Goal: Task Accomplishment & Management: Manage account settings

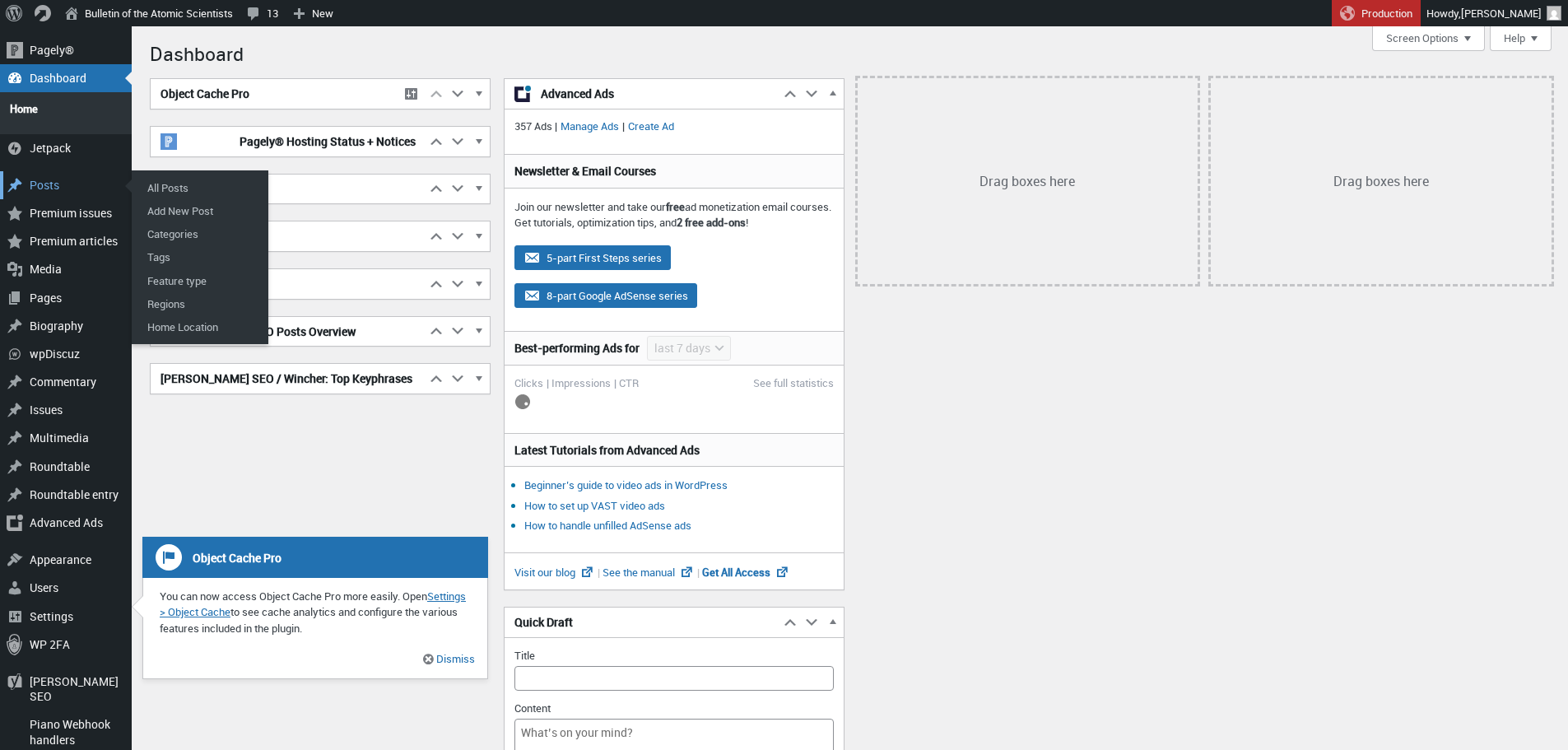
click at [48, 173] on div "Posts" at bounding box center [65, 185] width 132 height 28
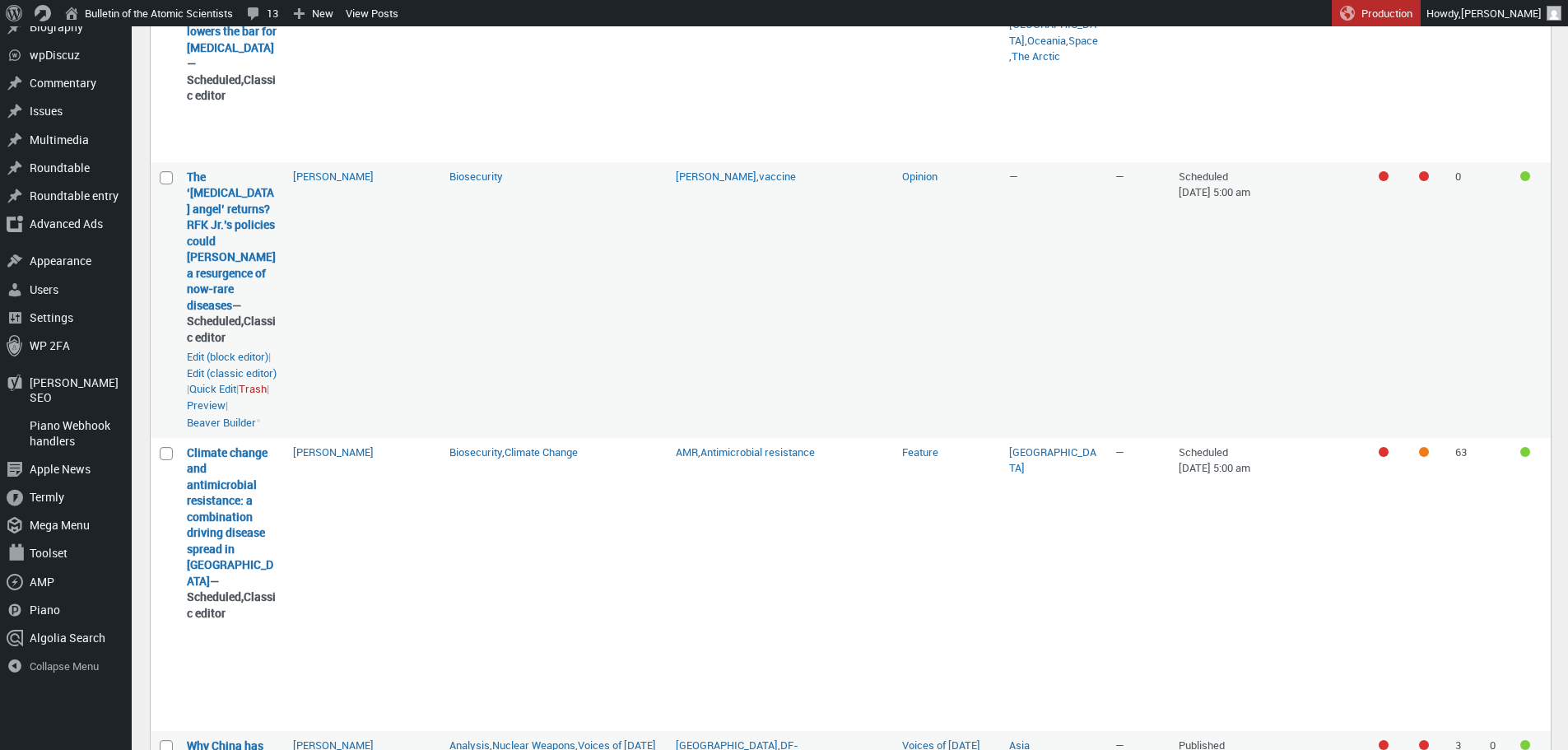
scroll to position [494, 0]
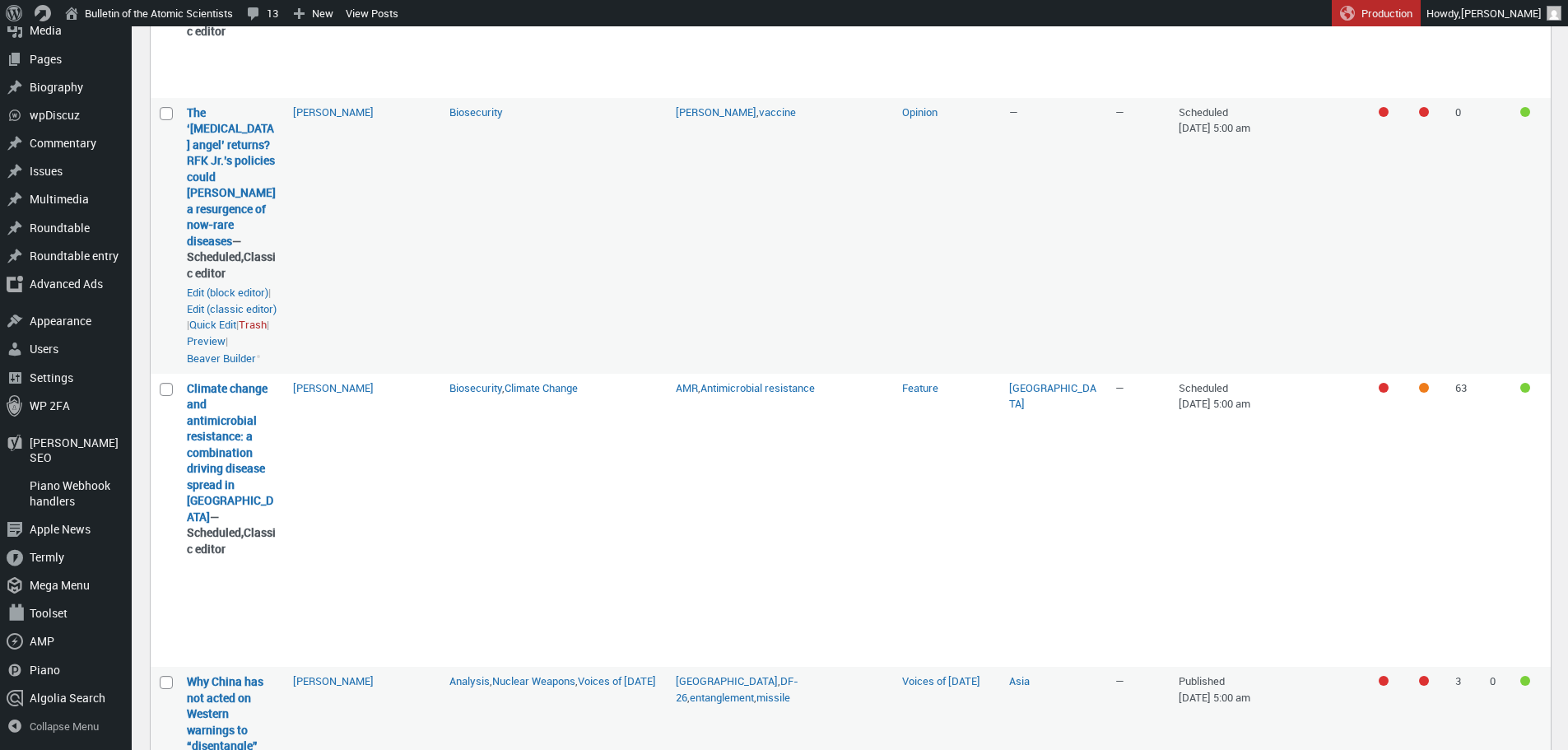
drag, startPoint x: 193, startPoint y: 111, endPoint x: 459, endPoint y: 188, distance: 276.9
click at [497, 191] on td "Biosecurity" at bounding box center [553, 236] width 226 height 275
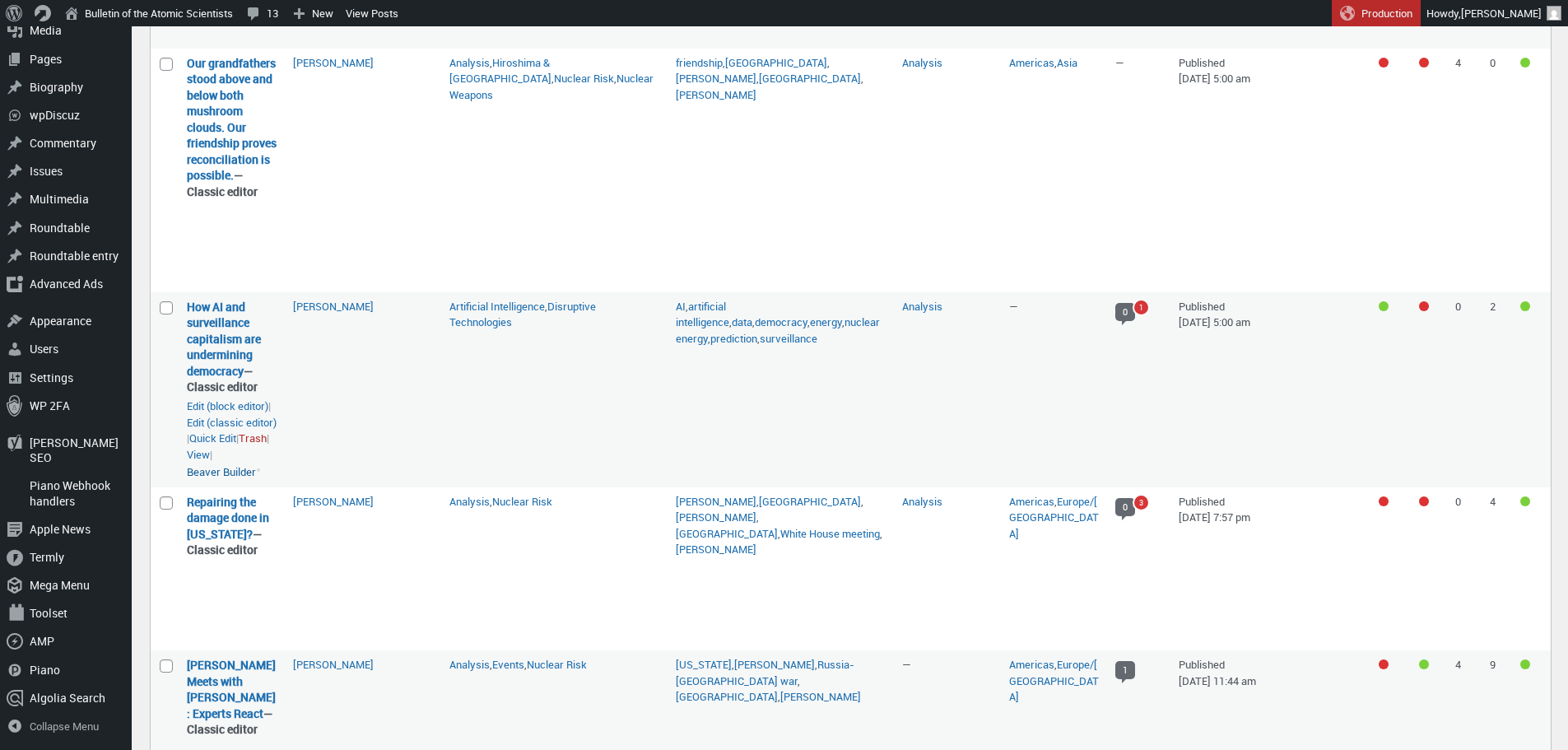
scroll to position [1400, 0]
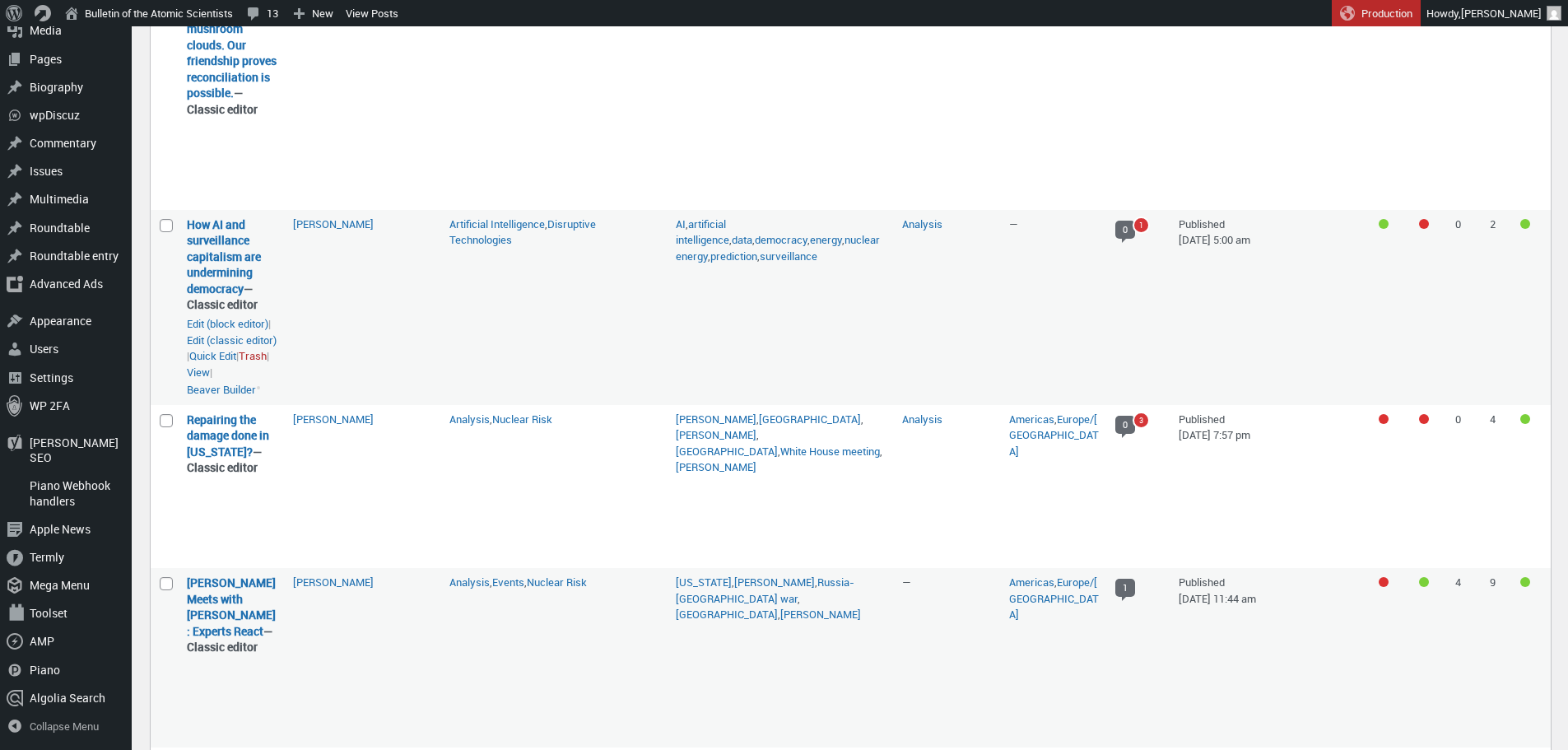
click at [343, 253] on td "Sara Goudarzi" at bounding box center [363, 307] width 156 height 195
drag, startPoint x: 244, startPoint y: 275, endPoint x: 188, endPoint y: 216, distance: 81.3
click at [188, 217] on strong "How AI and surveillance capitalism are undermining democracy — Classic editor" at bounding box center [231, 265] width 90 height 96
copy link "How AI and surveillance capitalism are undermining democracy"
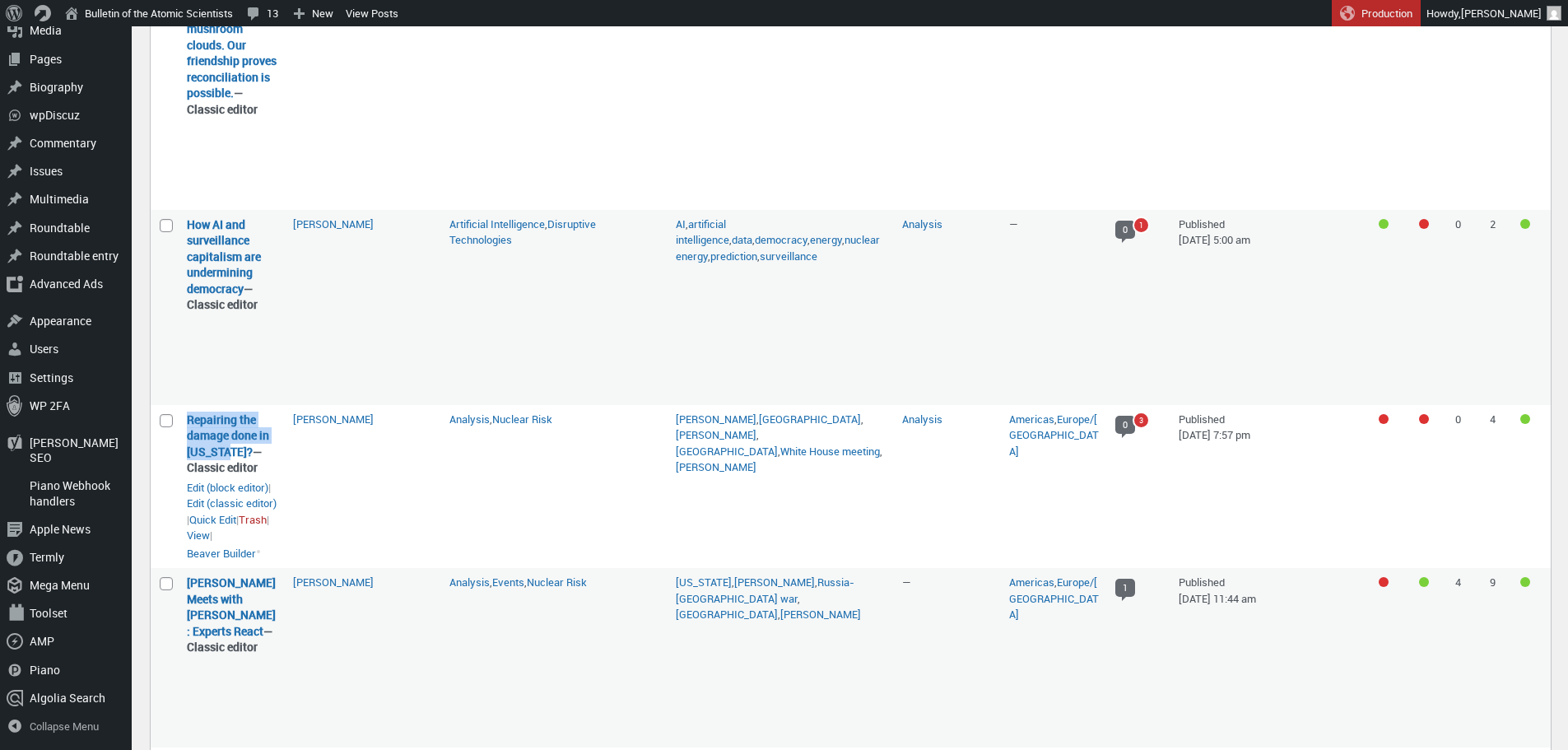
drag, startPoint x: 227, startPoint y: 437, endPoint x: 183, endPoint y: 410, distance: 51.6
click at [183, 410] on td "Repairing the damage done in Alaska? — Classic editor Repairing the damage done…" at bounding box center [232, 486] width 106 height 163
copy link "Repairing the damage done in Alaska?"
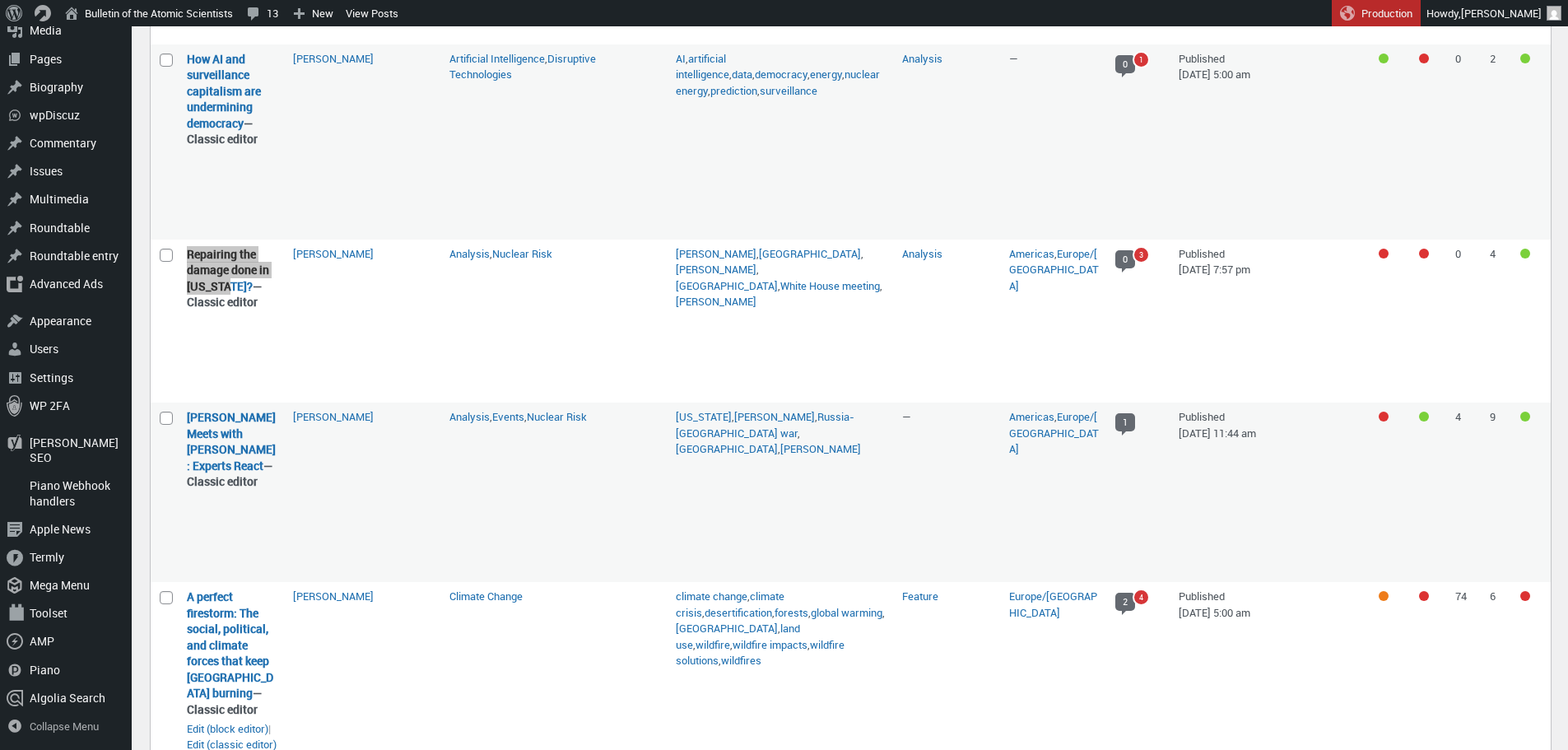
scroll to position [1646, 0]
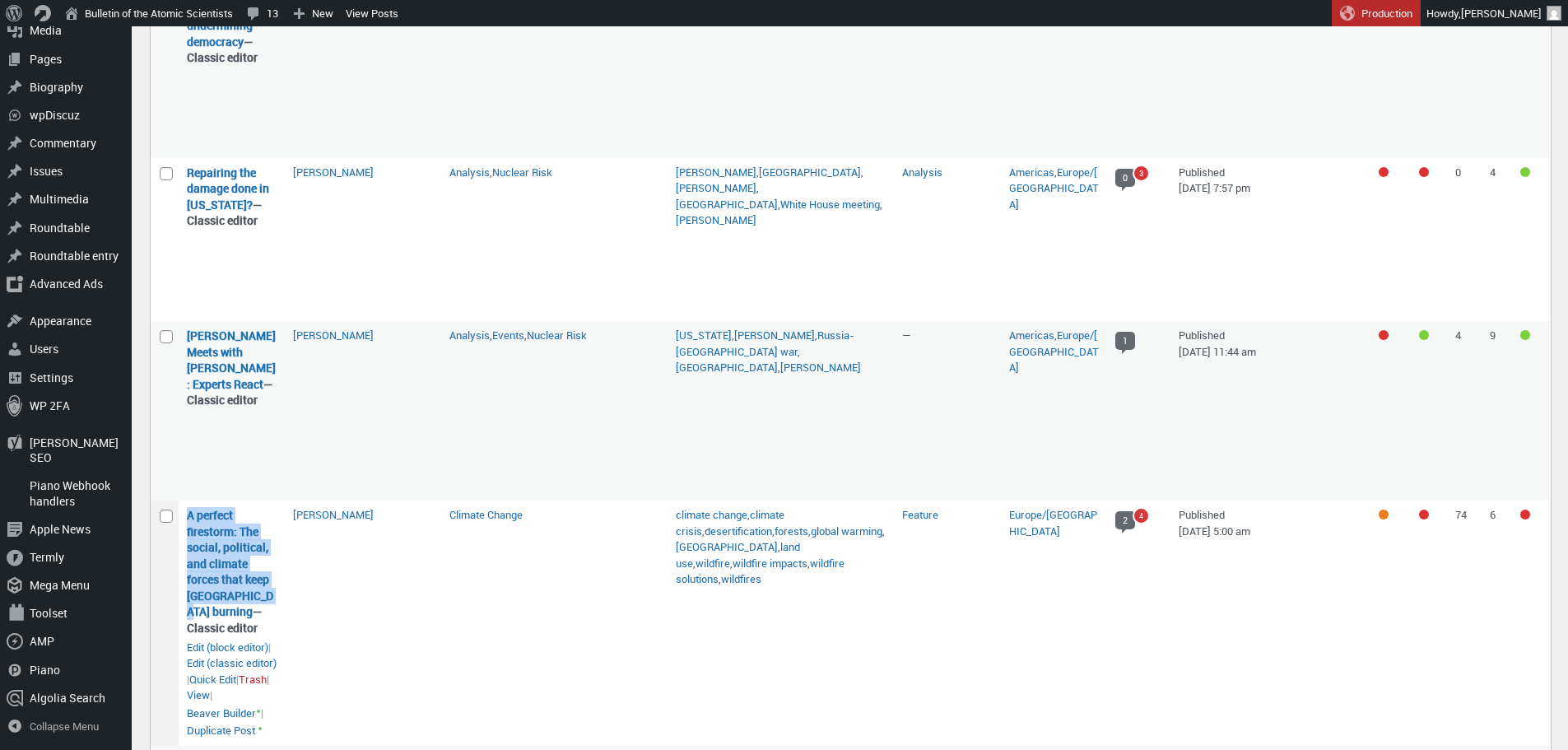
drag, startPoint x: 270, startPoint y: 565, endPoint x: 178, endPoint y: 489, distance: 119.3
click at [178, 501] on tr "Select A perfect firestorm: The social, political, and climate forces that keep…" at bounding box center [850, 623] width 1401 height 246
copy tr "Select A perfect firestorm: The social, political, and climate forces that keep…"
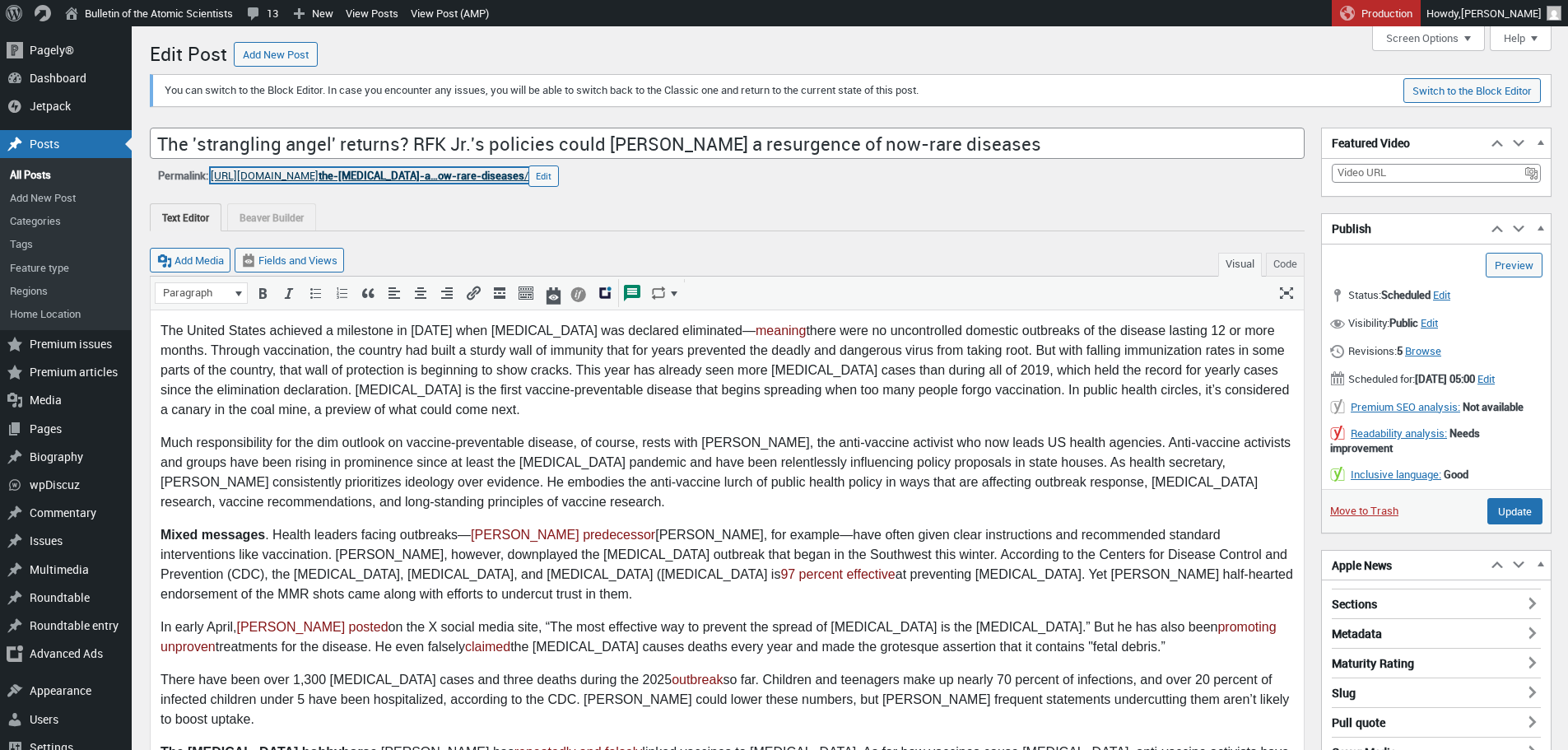
click at [408, 172] on span "the-[MEDICAL_DATA]-a…ow-rare-diseases" at bounding box center [422, 174] width 206 height 14
